Goal: Information Seeking & Learning: Check status

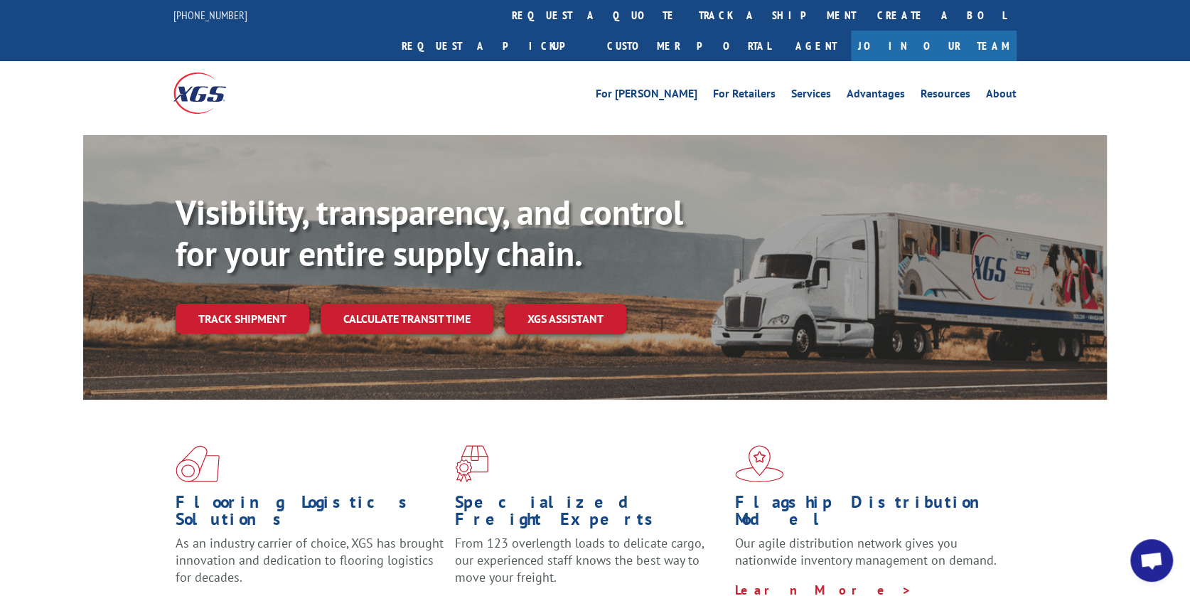
click at [264, 303] on link "Track shipment" at bounding box center [243, 318] width 134 height 30
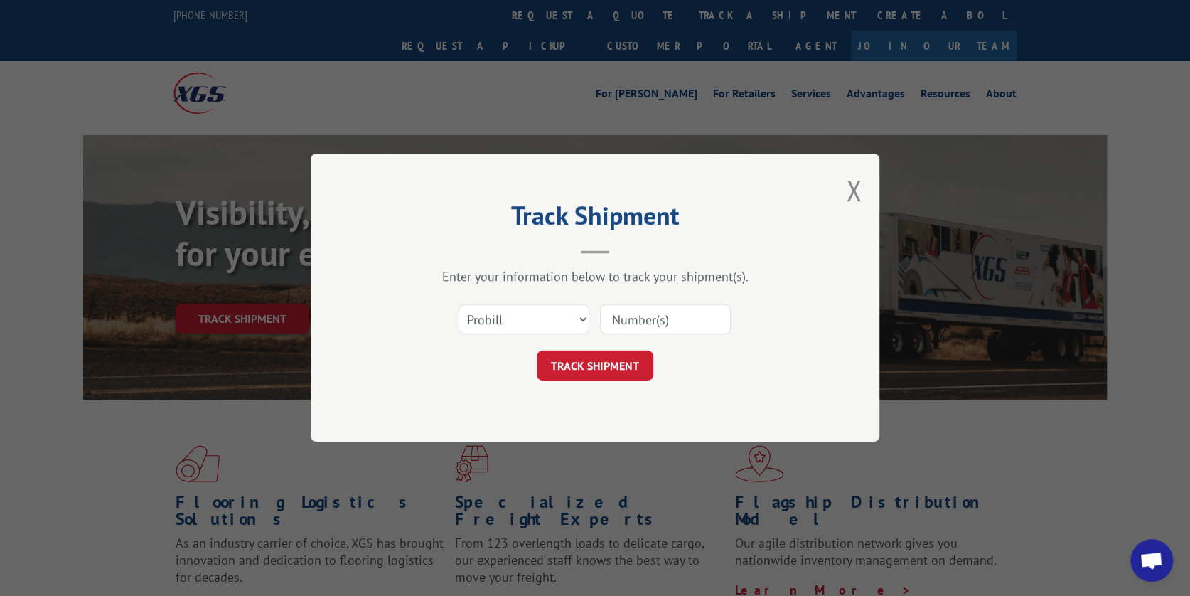
drag, startPoint x: 637, startPoint y: 321, endPoint x: 648, endPoint y: 318, distance: 10.9
click at [643, 316] on input at bounding box center [665, 320] width 131 height 30
type input "17608390"
click at [593, 370] on button "TRACK SHIPMENT" at bounding box center [595, 366] width 117 height 30
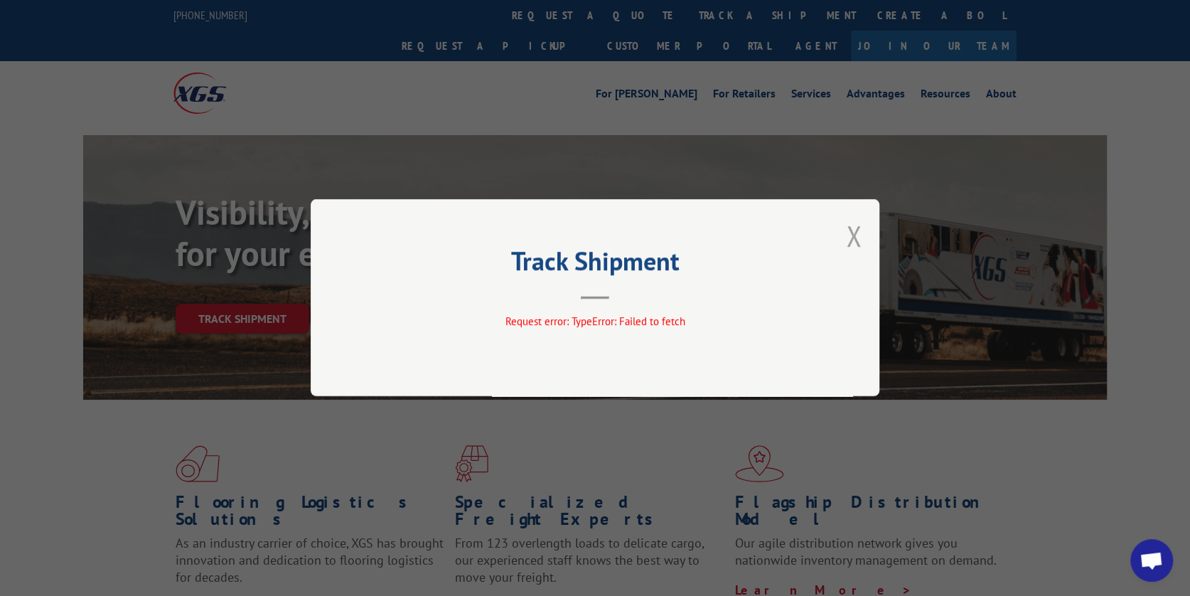
click at [857, 230] on button "Close modal" at bounding box center [854, 236] width 16 height 38
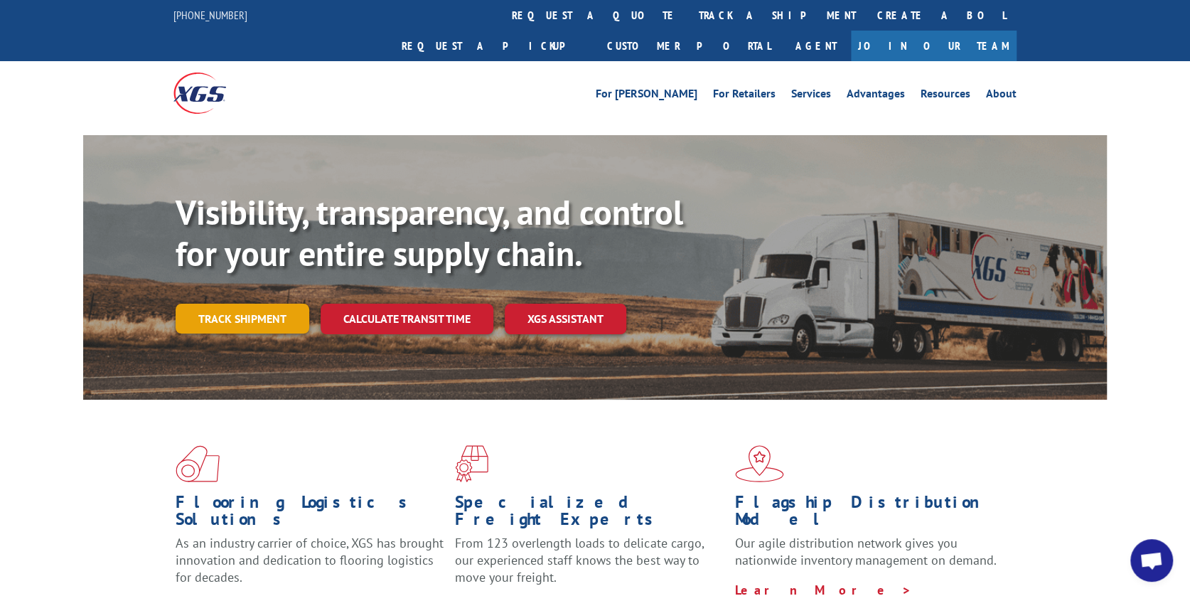
click at [227, 303] on link "Track shipment" at bounding box center [243, 318] width 134 height 30
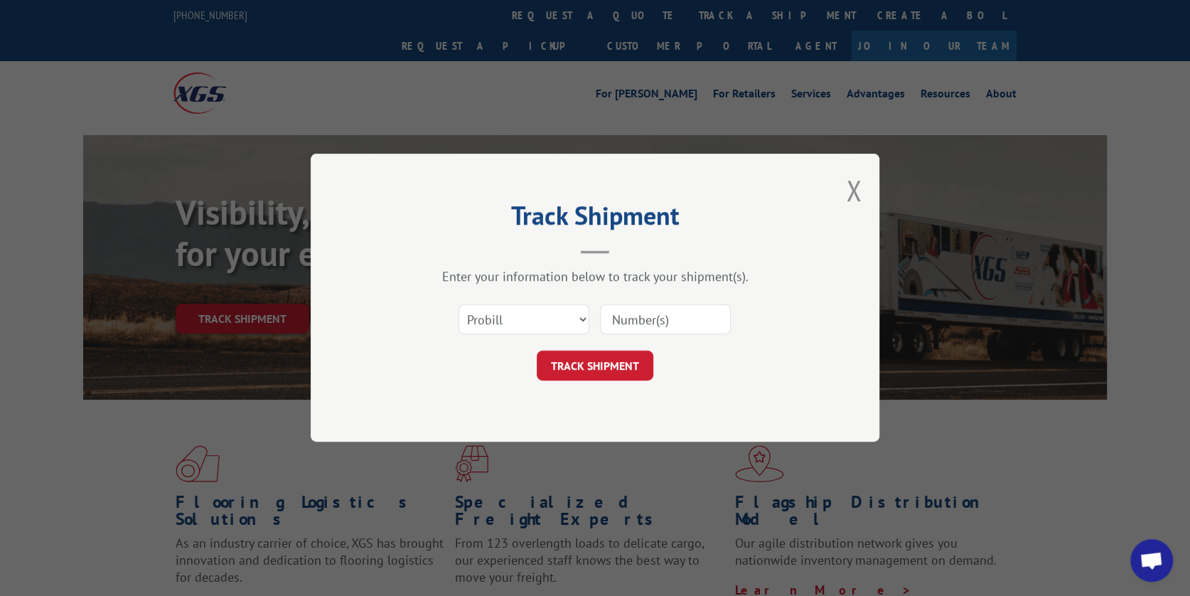
drag, startPoint x: 634, startPoint y: 323, endPoint x: 644, endPoint y: 313, distance: 14.1
click at [644, 313] on input at bounding box center [665, 320] width 131 height 30
type input "17608390"
click at [575, 367] on button "TRACK SHIPMENT" at bounding box center [595, 366] width 117 height 30
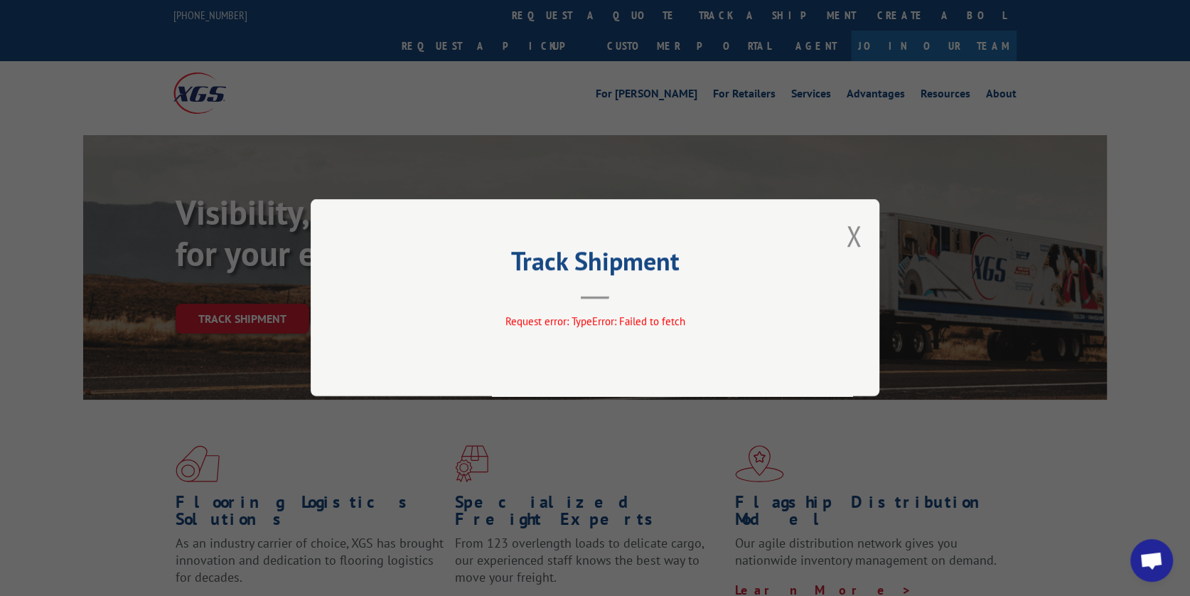
drag, startPoint x: 853, startPoint y: 229, endPoint x: 824, endPoint y: 211, distance: 33.5
click at [846, 229] on button "Close modal" at bounding box center [854, 236] width 16 height 38
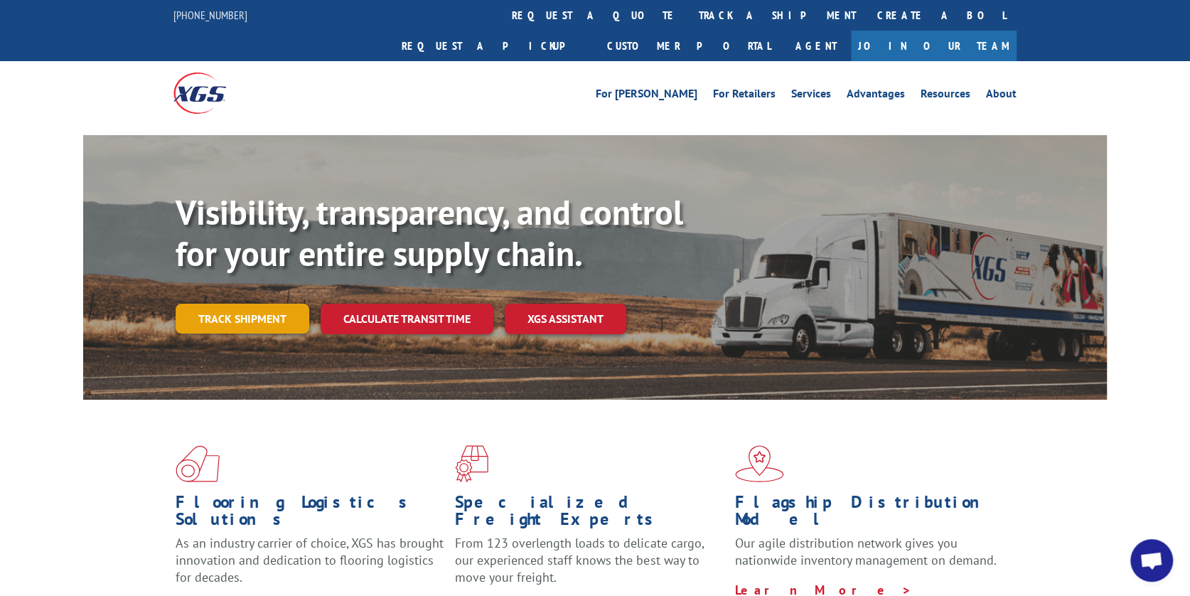
click at [242, 303] on link "Track shipment" at bounding box center [243, 318] width 134 height 30
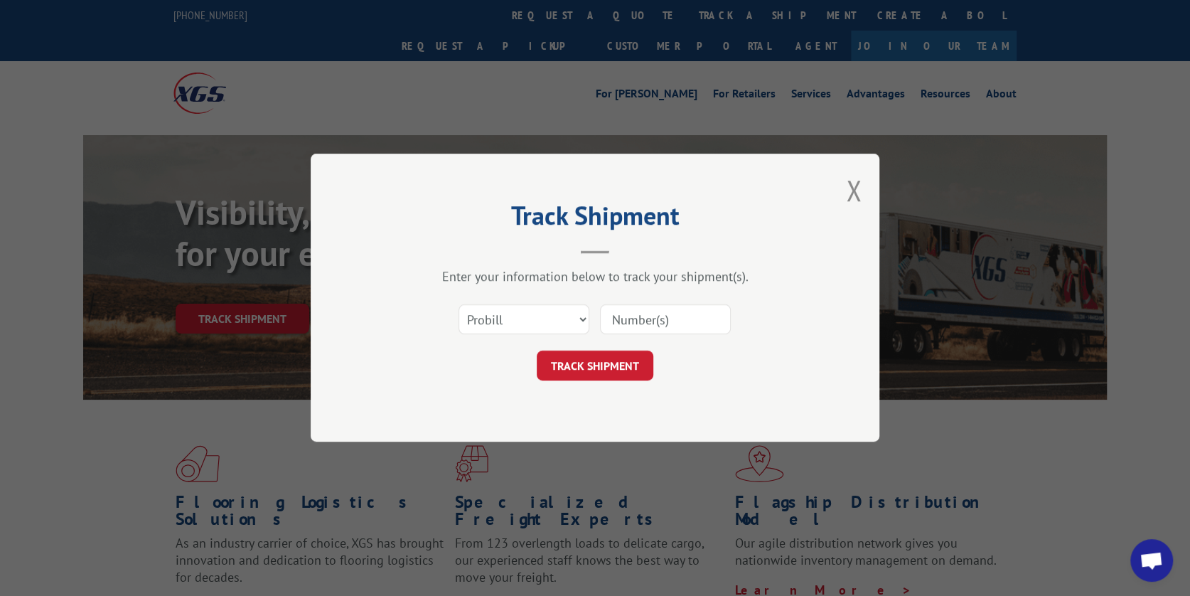
drag, startPoint x: 627, startPoint y: 321, endPoint x: 619, endPoint y: 326, distance: 9.7
click at [619, 326] on input at bounding box center [665, 320] width 131 height 30
type input "17608390"
click at [619, 381] on div "Track Shipment Enter your information below to track your shipment(s). Select c…" at bounding box center [595, 298] width 569 height 288
click at [630, 366] on button "TRACK SHIPMENT" at bounding box center [595, 366] width 117 height 30
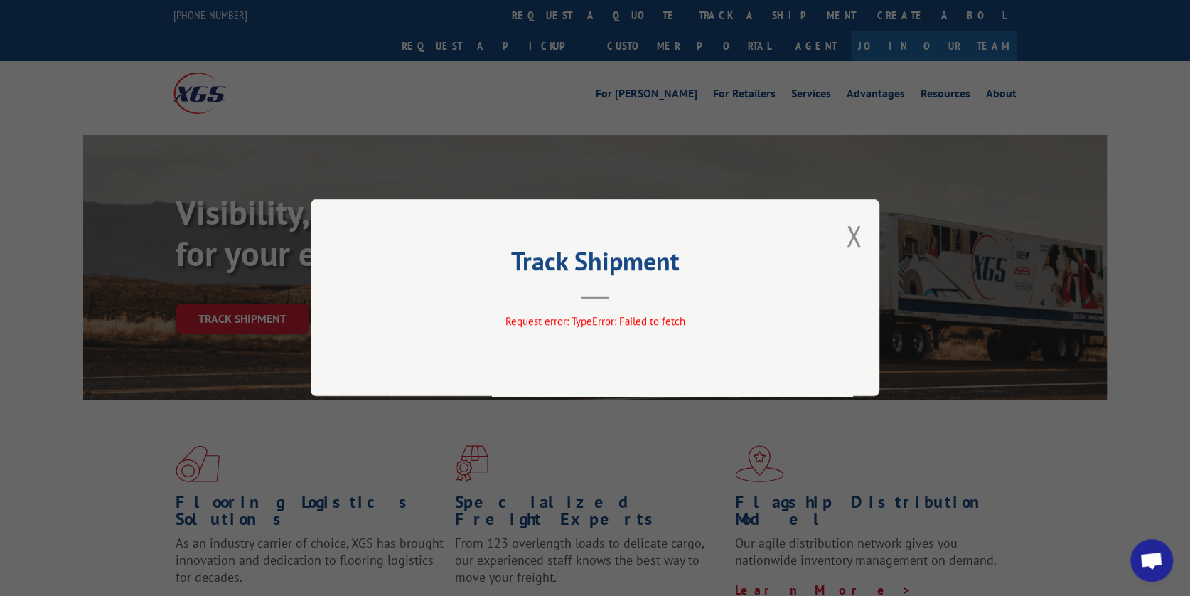
drag, startPoint x: 847, startPoint y: 240, endPoint x: 832, endPoint y: 226, distance: 20.1
click at [846, 240] on button "Close modal" at bounding box center [854, 236] width 16 height 38
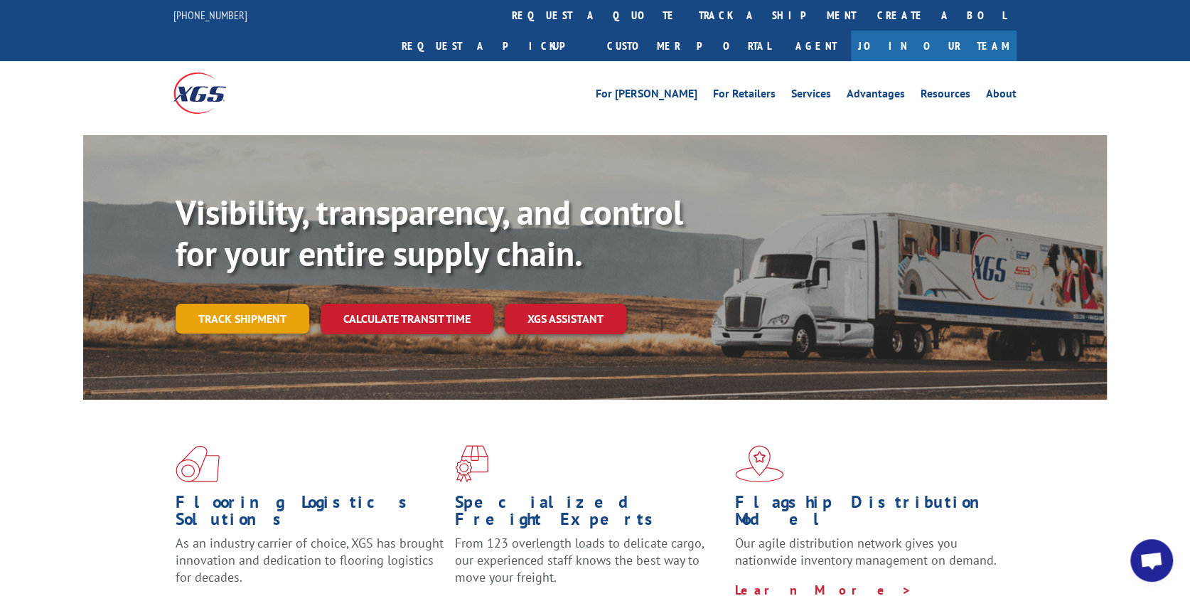
click at [241, 303] on link "Track shipment" at bounding box center [243, 318] width 134 height 30
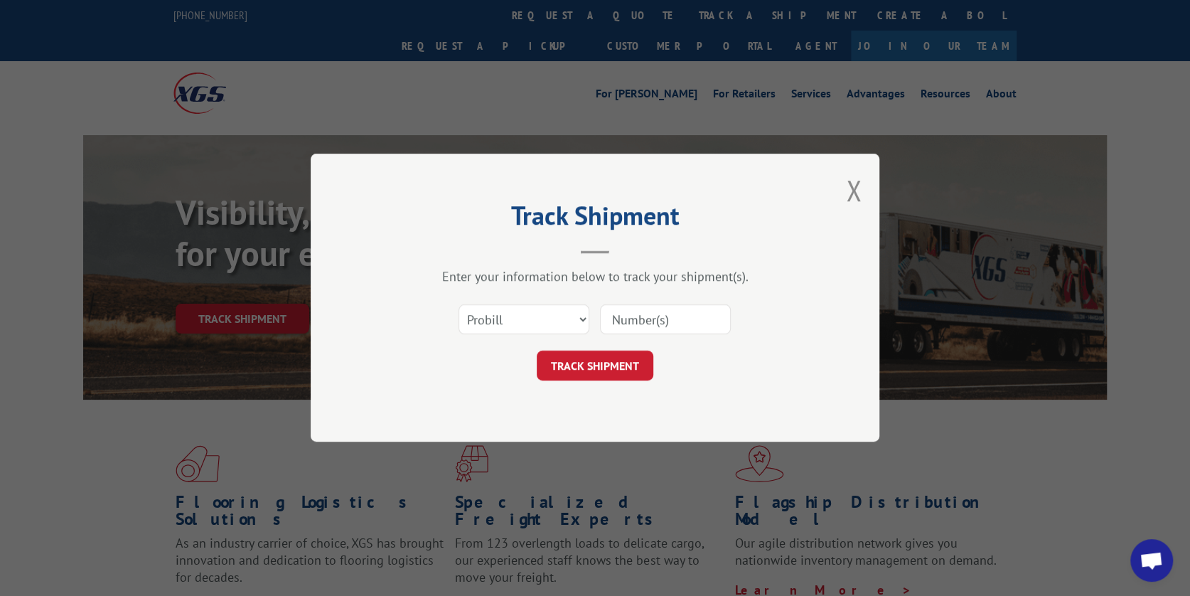
drag, startPoint x: 640, startPoint y: 313, endPoint x: 614, endPoint y: 310, distance: 25.7
click at [639, 313] on input at bounding box center [665, 320] width 131 height 30
type input "17608390"
click at [603, 368] on button "TRACK SHIPMENT" at bounding box center [595, 366] width 117 height 30
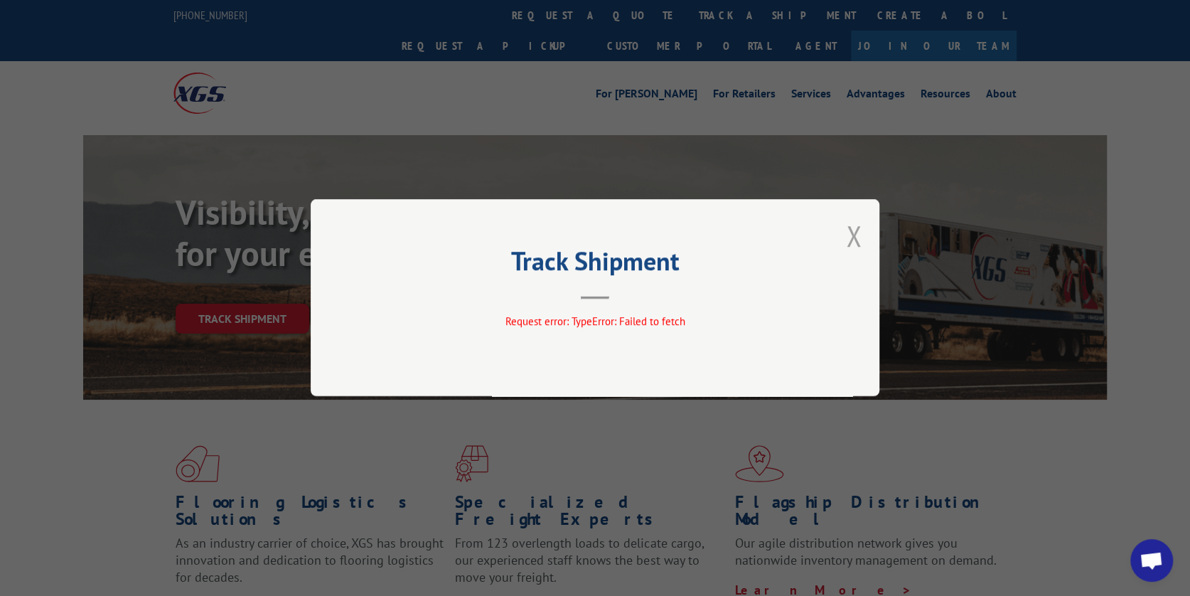
click at [855, 232] on button "Close modal" at bounding box center [854, 236] width 16 height 38
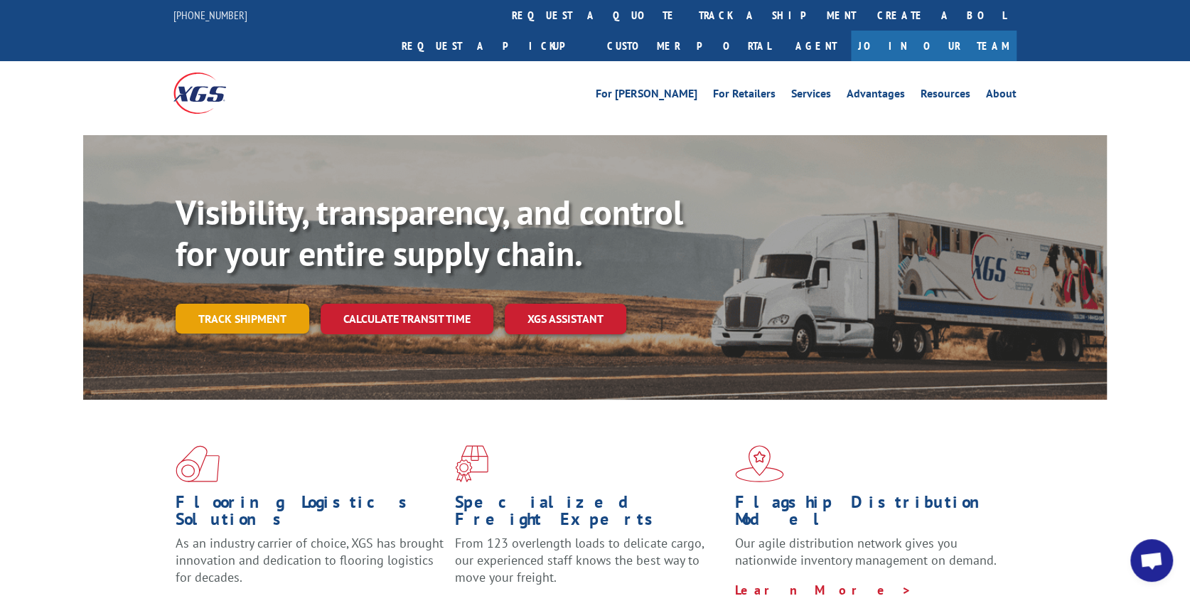
click at [253, 303] on link "Track shipment" at bounding box center [243, 318] width 134 height 30
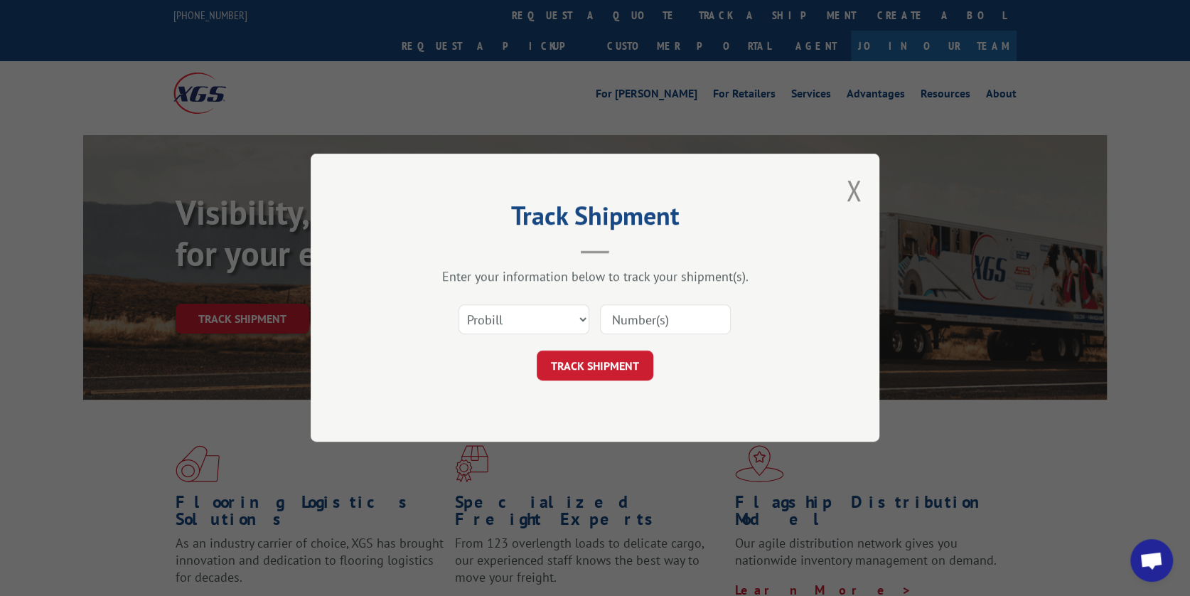
drag, startPoint x: 633, startPoint y: 320, endPoint x: 619, endPoint y: 305, distance: 20.1
click at [632, 320] on input at bounding box center [665, 320] width 131 height 30
type input "17608390"
click at [618, 370] on button "TRACK SHIPMENT" at bounding box center [595, 366] width 117 height 30
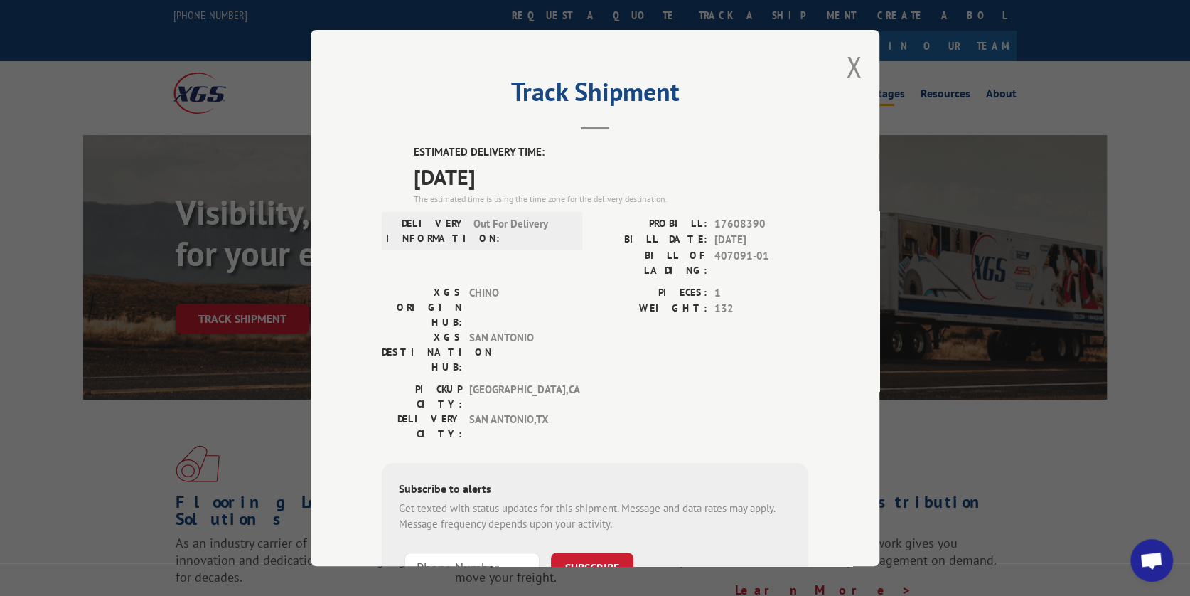
click at [846, 66] on button "Close modal" at bounding box center [854, 67] width 16 height 38
